Goal: Find contact information: Find contact information

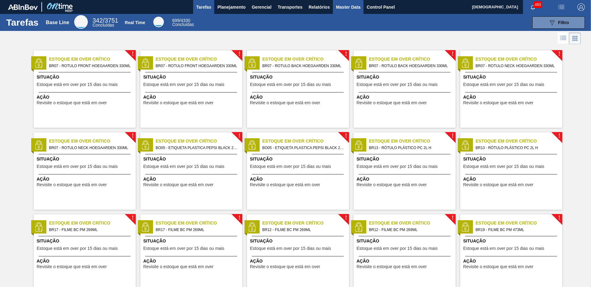
drag, startPoint x: 353, startPoint y: 8, endPoint x: 343, endPoint y: 11, distance: 10.5
click at [353, 8] on span "Master Data" at bounding box center [348, 6] width 24 height 7
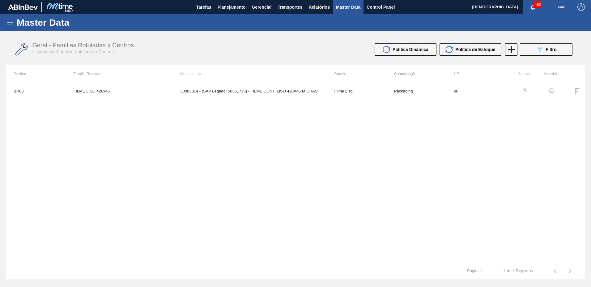
click at [356, 167] on div "BR03 FILME LISO 420x45 30003014 - (SAP Legado: 50361738) - FILME CONT. LISO 420…" at bounding box center [295, 173] width 579 height 181
click at [11, 23] on icon at bounding box center [10, 23] width 6 height 4
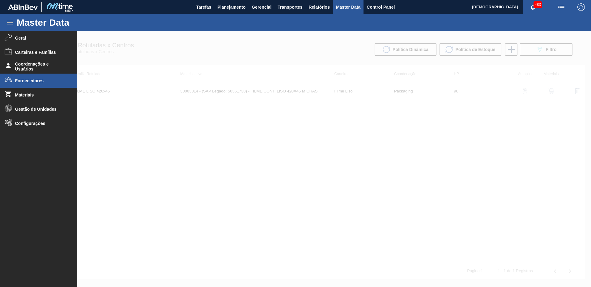
click at [43, 80] on span "Fornecedores" at bounding box center [40, 80] width 51 height 5
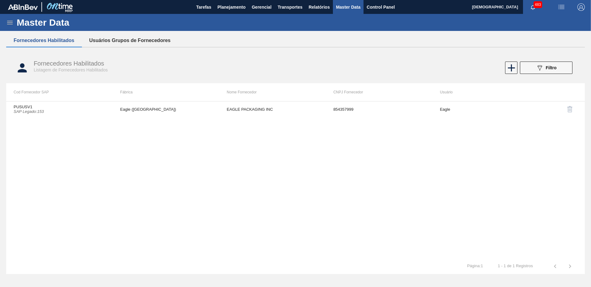
click at [133, 38] on button "Usuários Grupos de Fornecedores" at bounding box center [130, 40] width 96 height 13
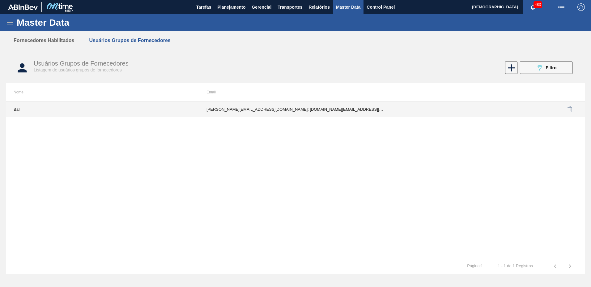
click at [272, 111] on td "[PERSON_NAME][EMAIL_ADDRESS][DOMAIN_NAME]; [DOMAIN_NAME][EMAIL_ADDRESS][DOMAIN_…" at bounding box center [295, 108] width 193 height 15
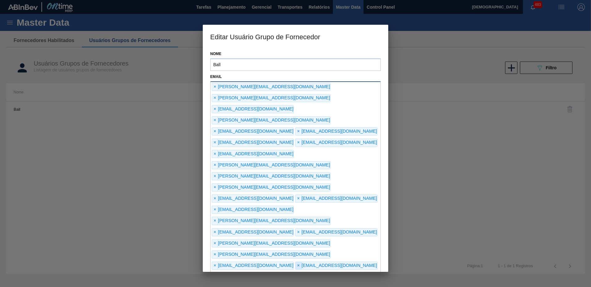
click at [296, 262] on span "×" at bounding box center [299, 265] width 6 height 7
click at [339, 250] on div "Nome Ball Email × [PERSON_NAME][EMAIL_ADDRESS][DOMAIN_NAME] × [DOMAIN_NAME][EMA…" at bounding box center [295, 160] width 185 height 224
